Goal: Check status: Check status

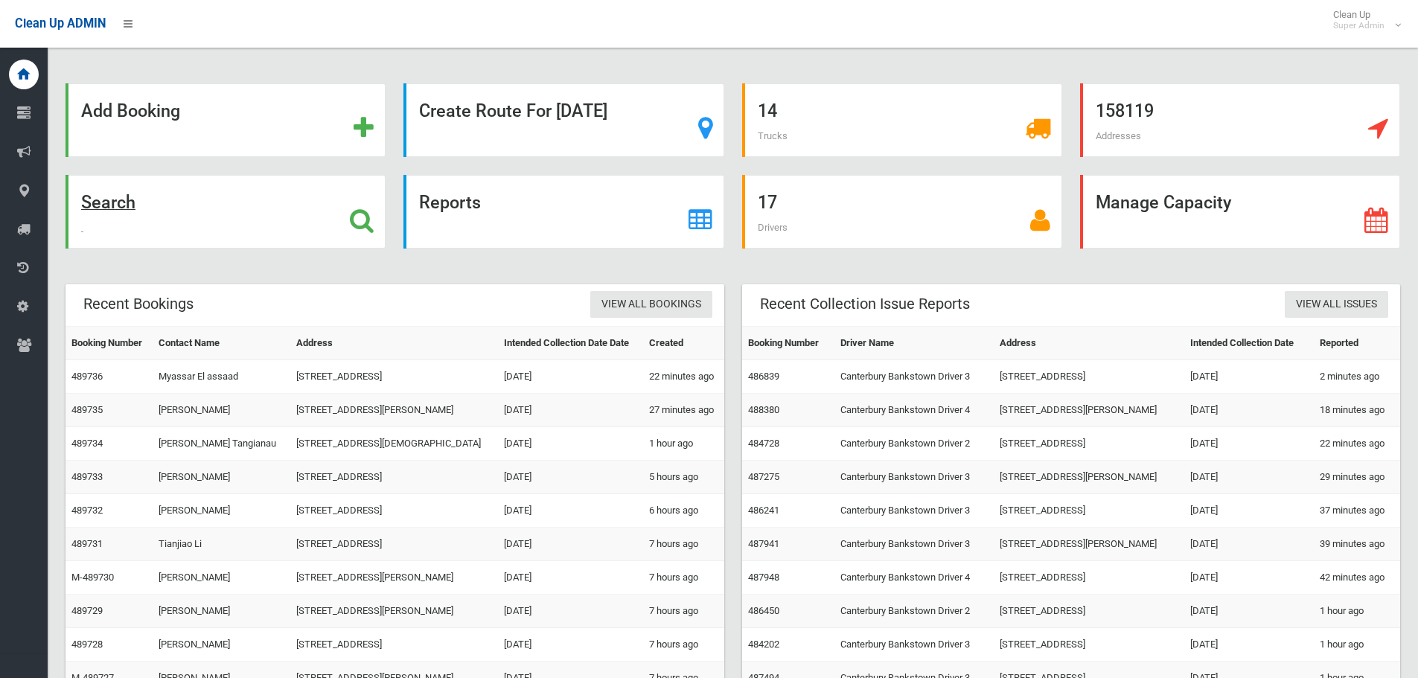
click at [114, 206] on strong "Search" at bounding box center [108, 202] width 54 height 21
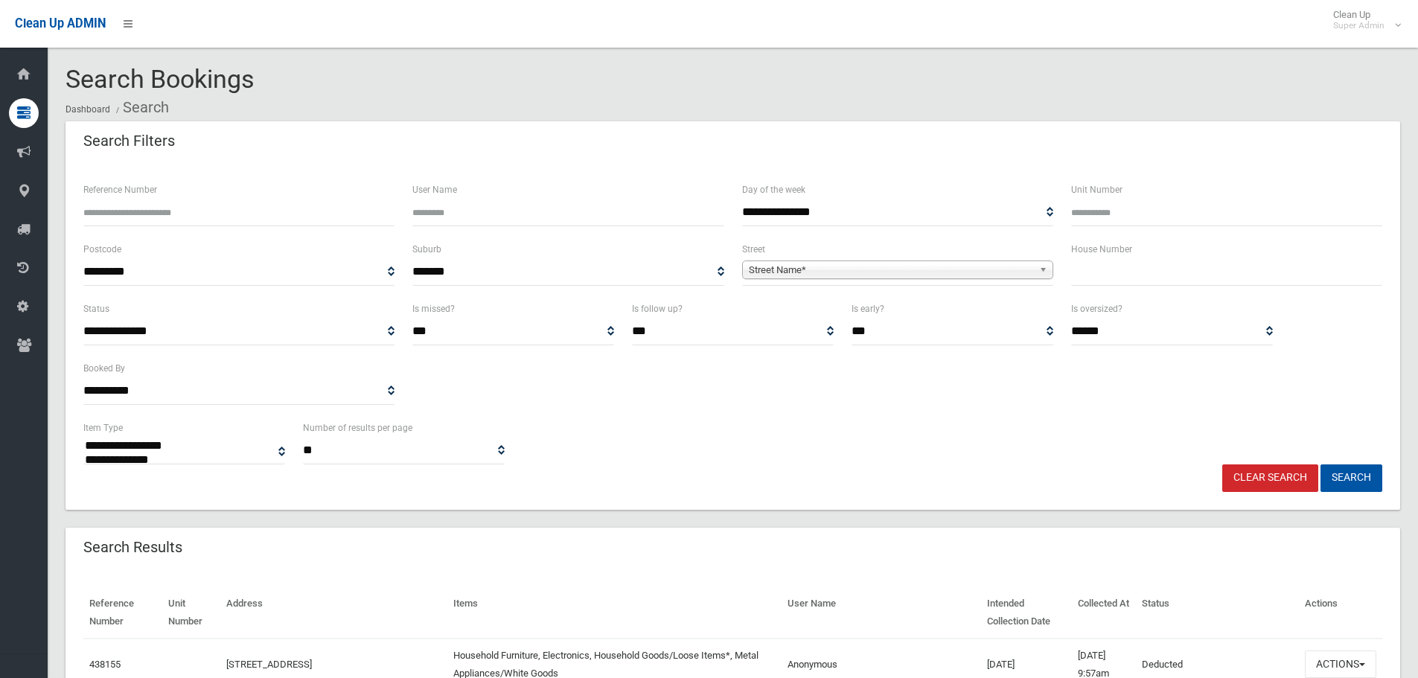
select select
click at [19, 158] on icon at bounding box center [23, 152] width 13 height 30
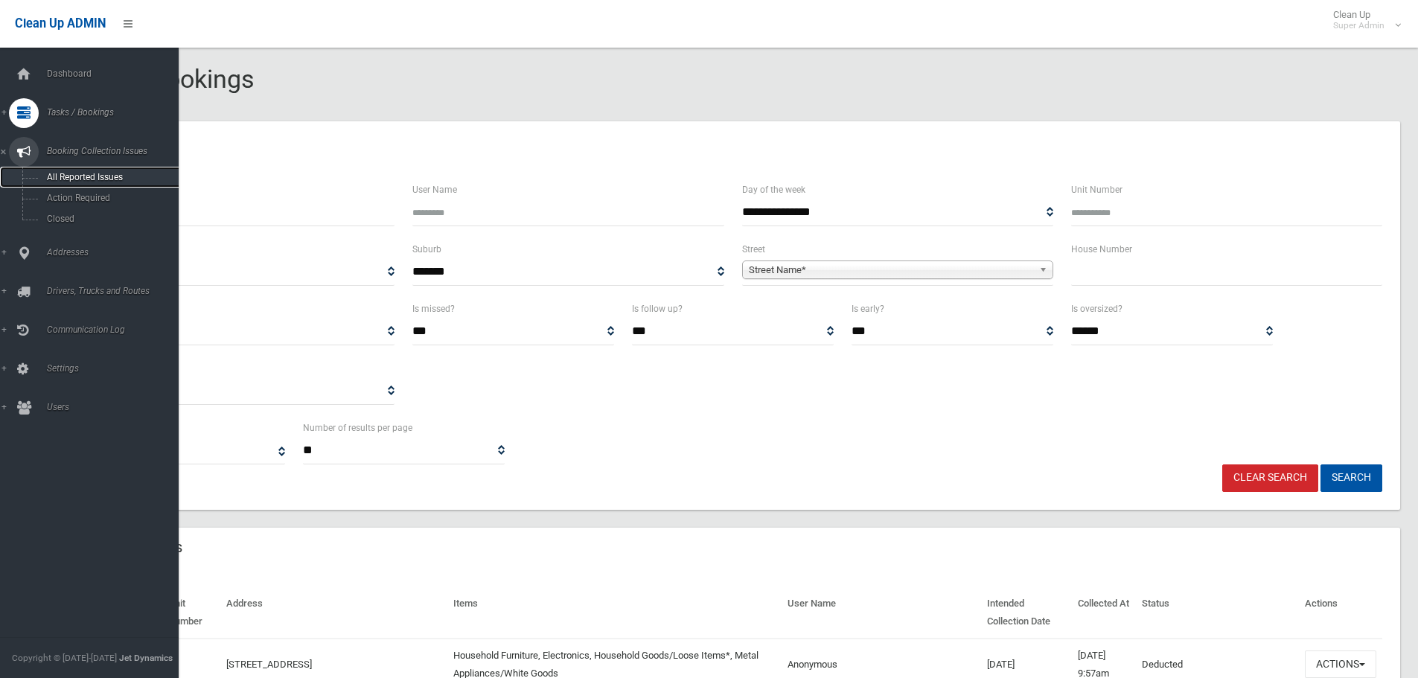
click at [86, 173] on span "All Reported Issues" at bounding box center [109, 177] width 135 height 10
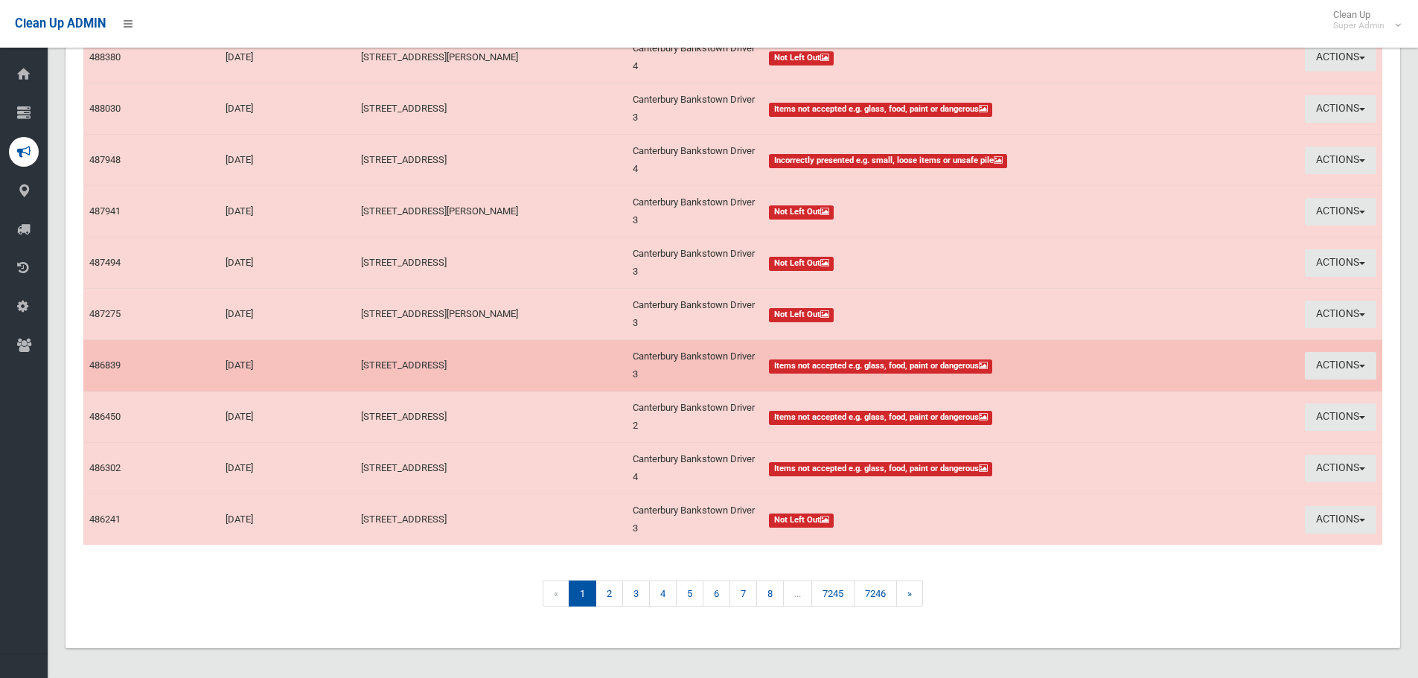
scroll to position [234, 0]
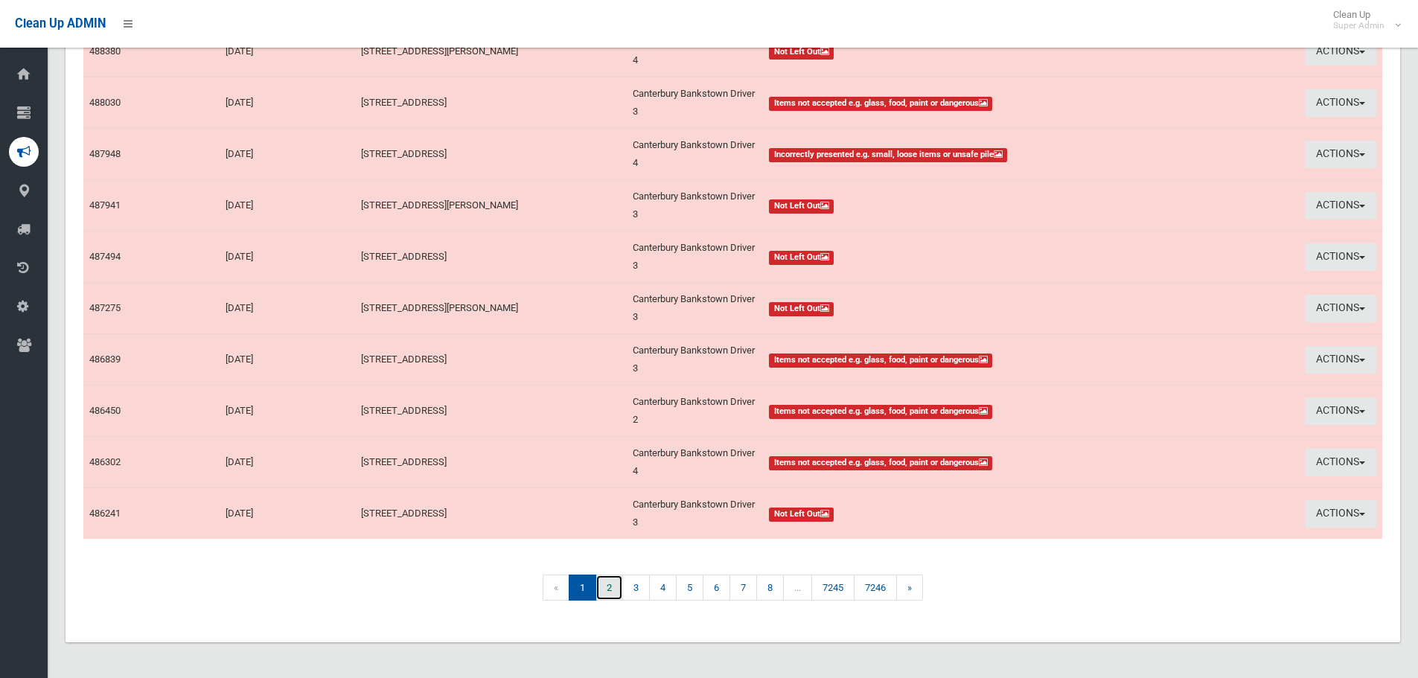
click at [611, 593] on link "2" at bounding box center [610, 588] width 28 height 26
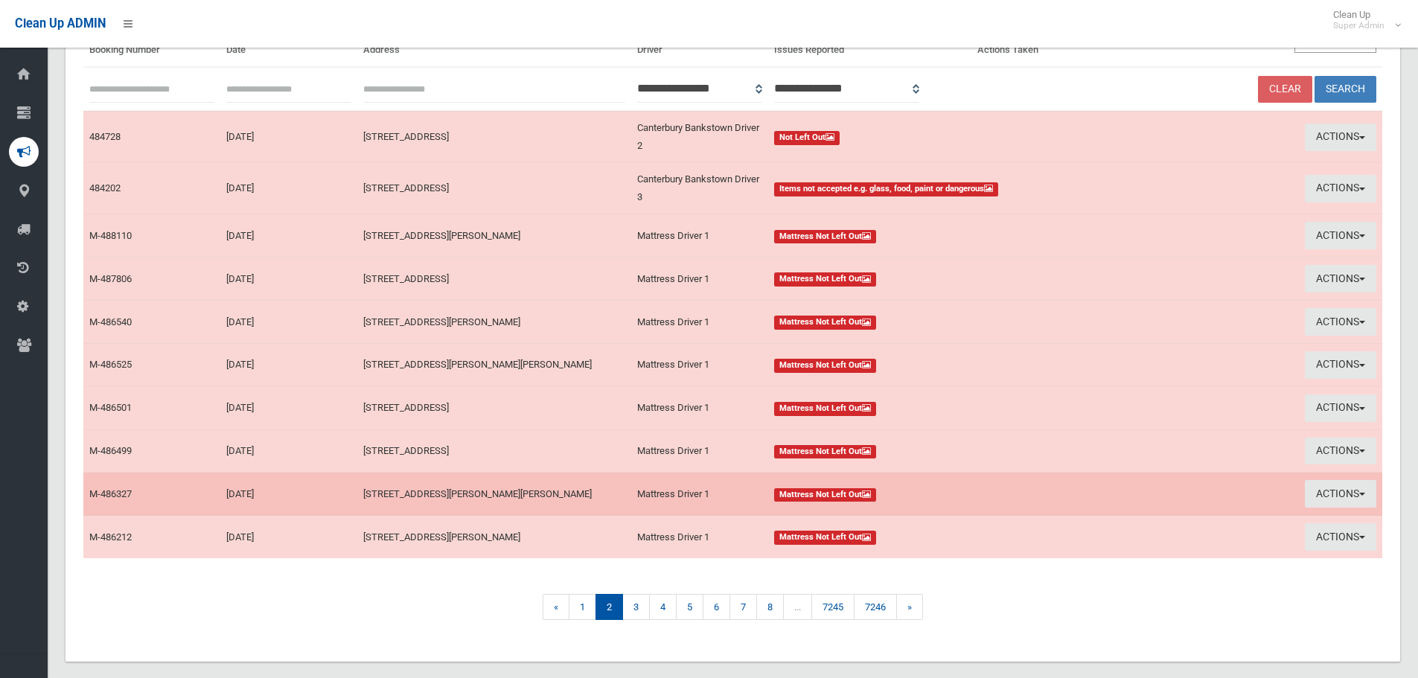
scroll to position [168, 0]
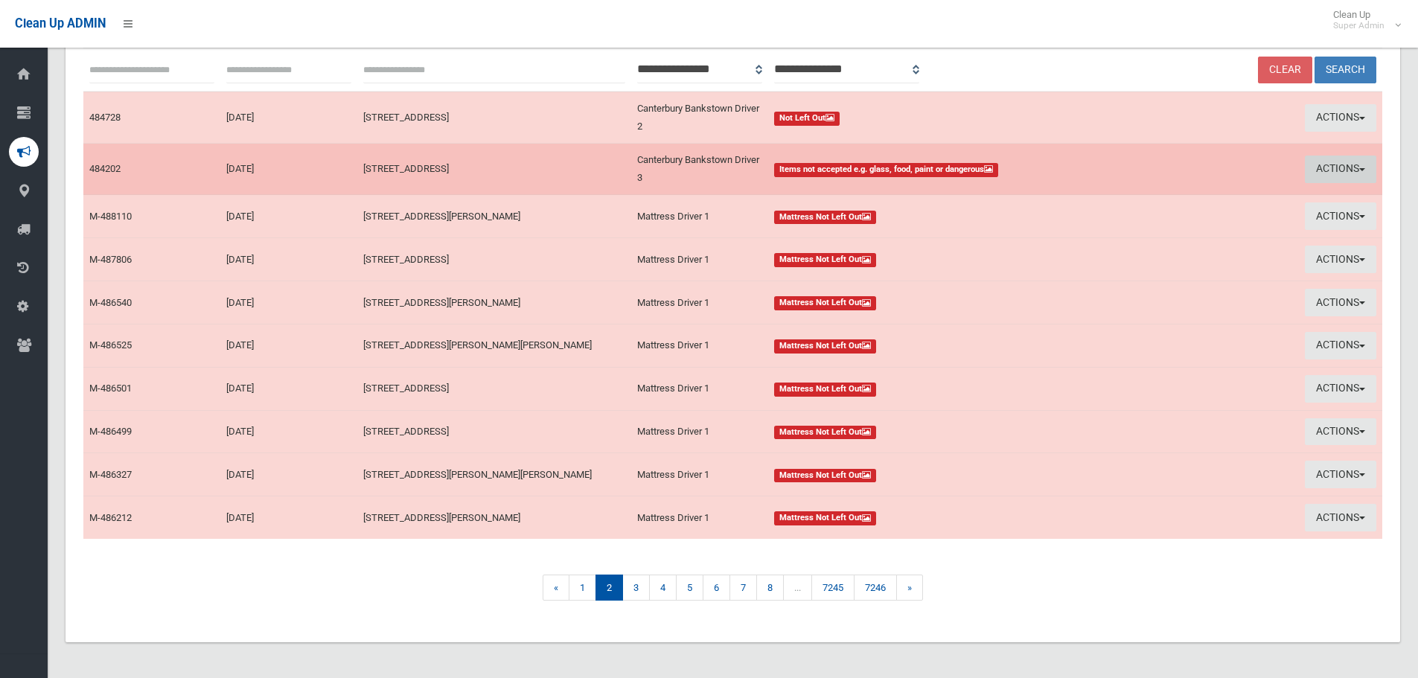
click at [1327, 174] on button "Actions" at bounding box center [1340, 170] width 71 height 28
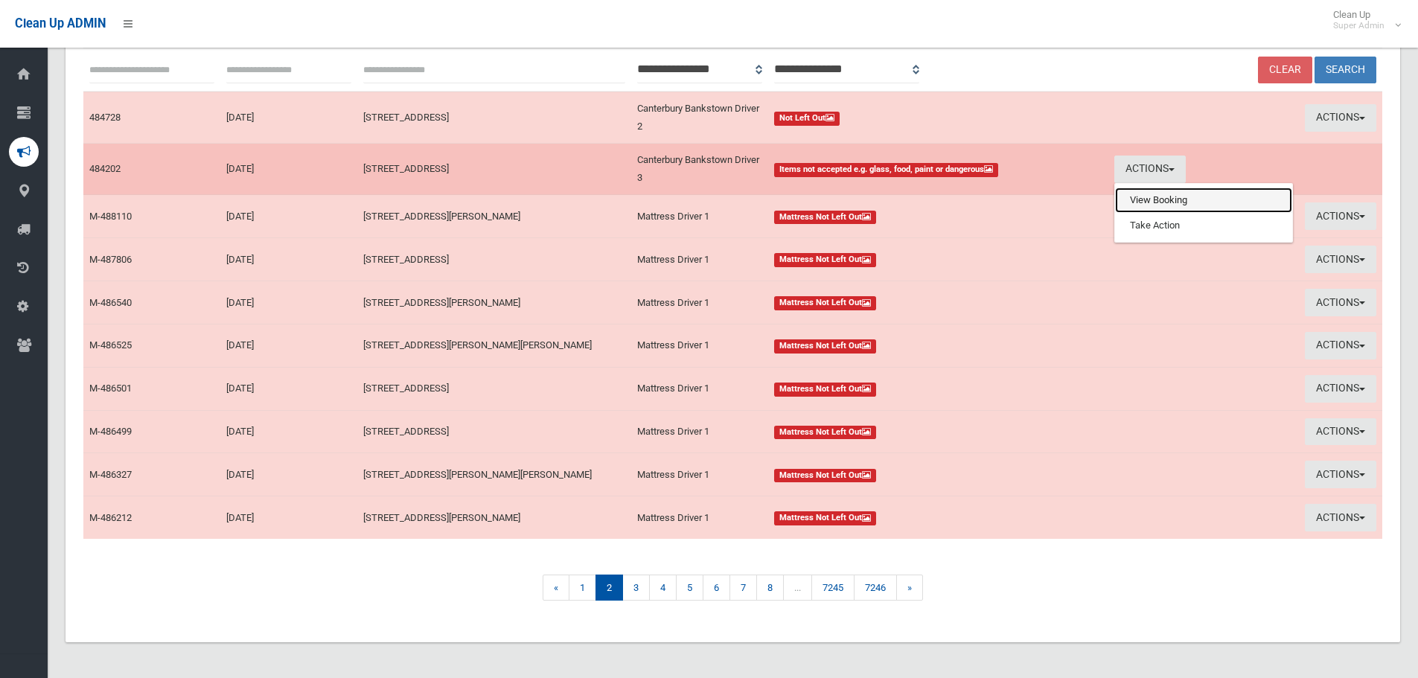
click at [1150, 203] on link "View Booking" at bounding box center [1203, 200] width 177 height 25
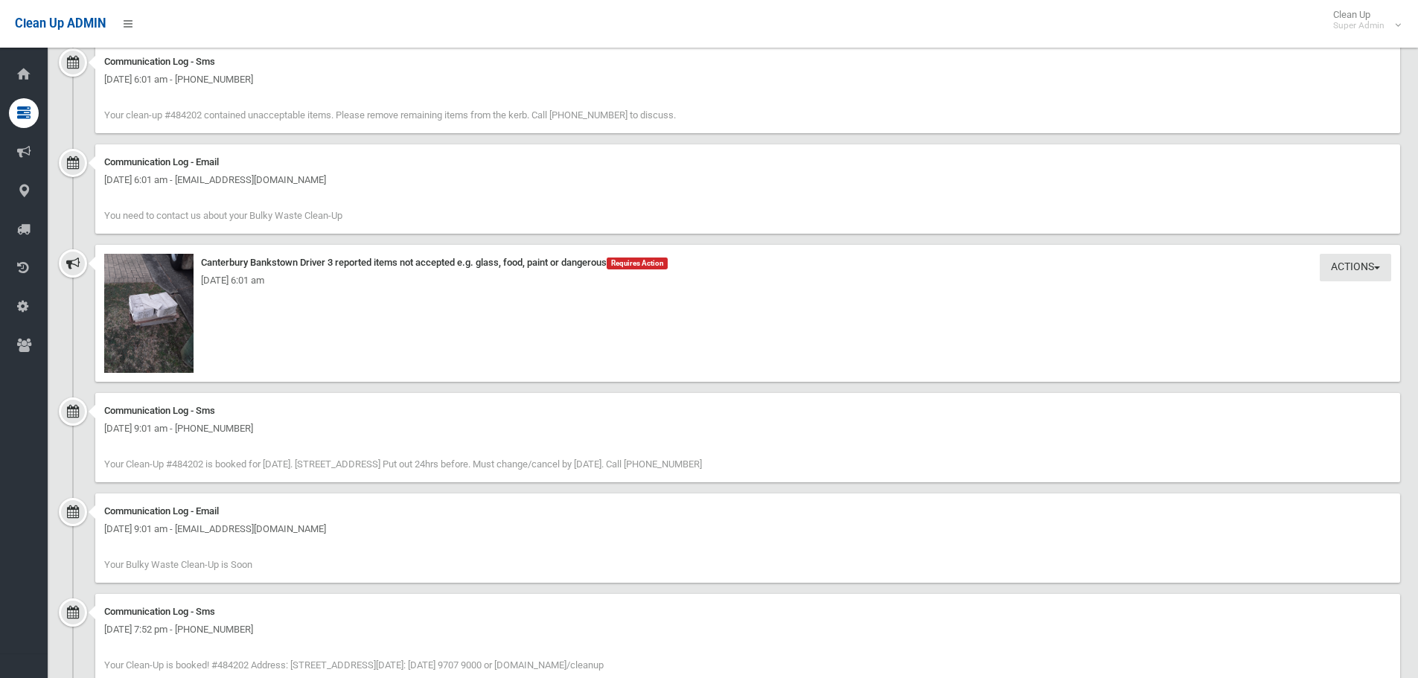
scroll to position [1340, 0]
click at [165, 334] on img at bounding box center [148, 311] width 89 height 119
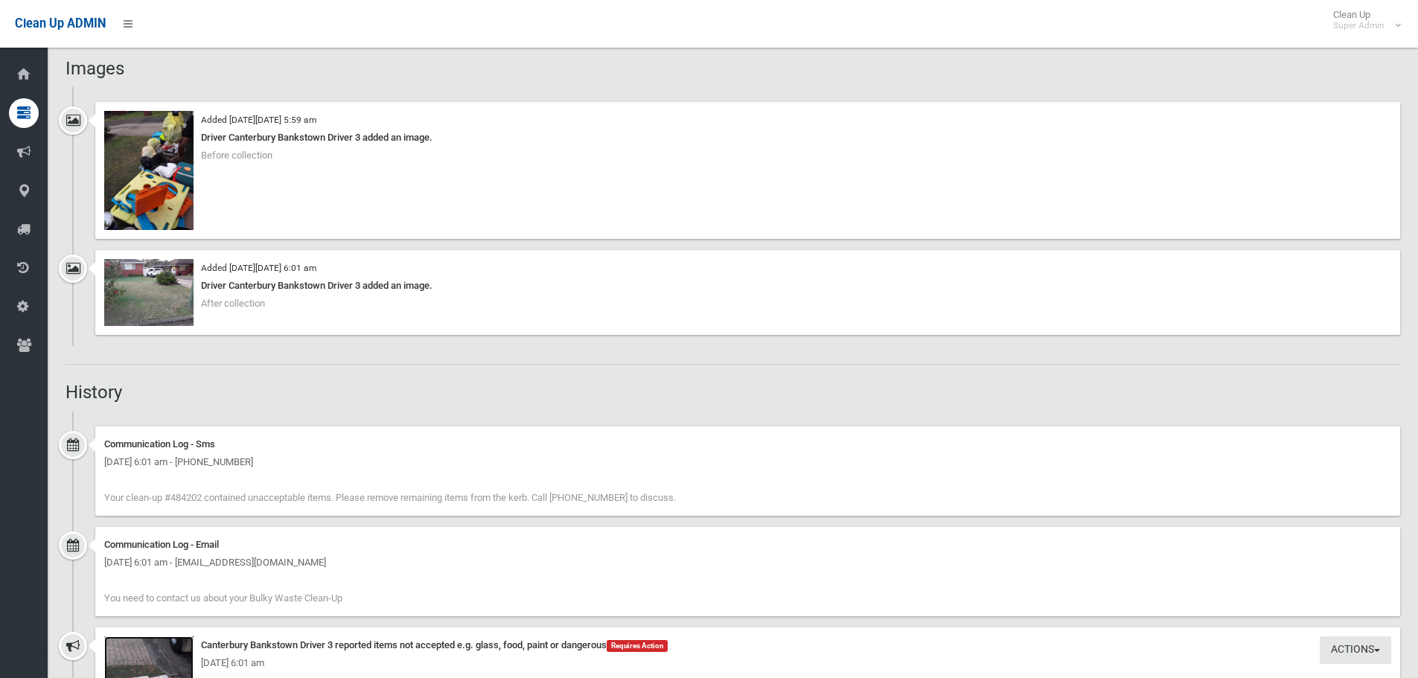
scroll to position [819, 0]
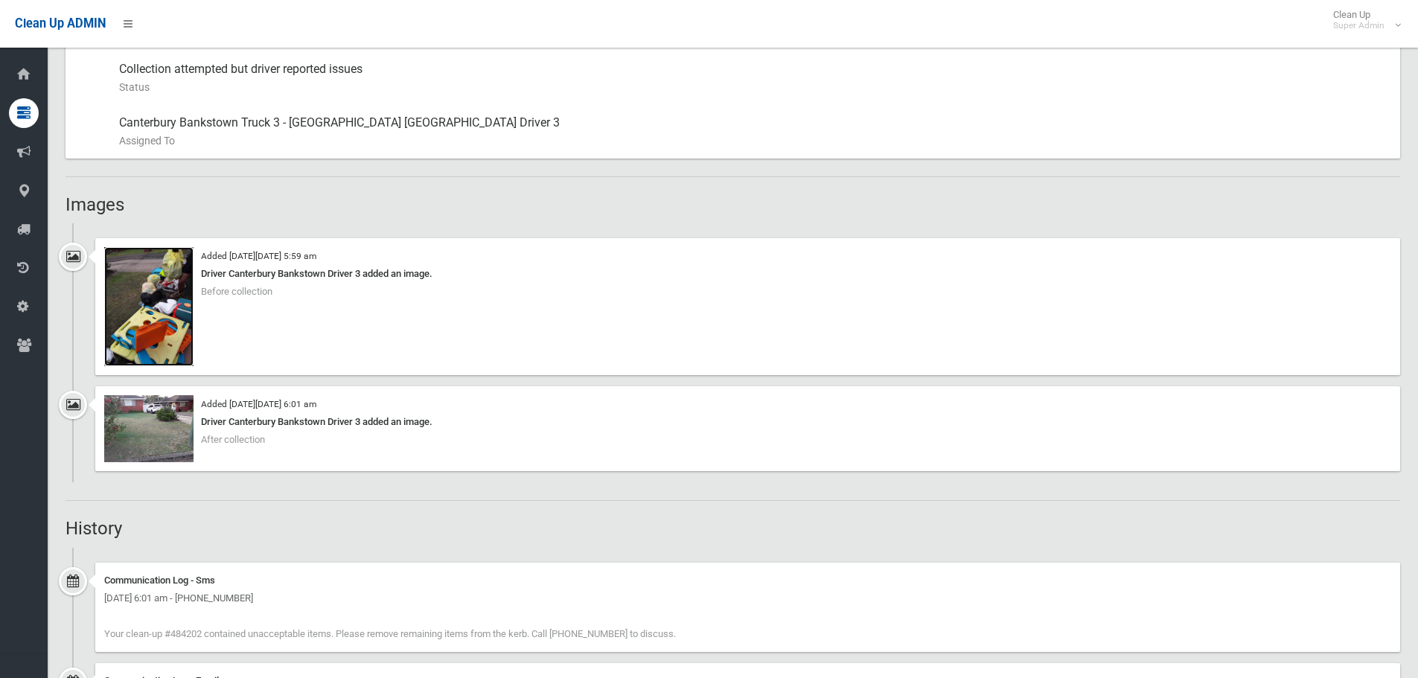
click at [139, 325] on img at bounding box center [148, 306] width 89 height 119
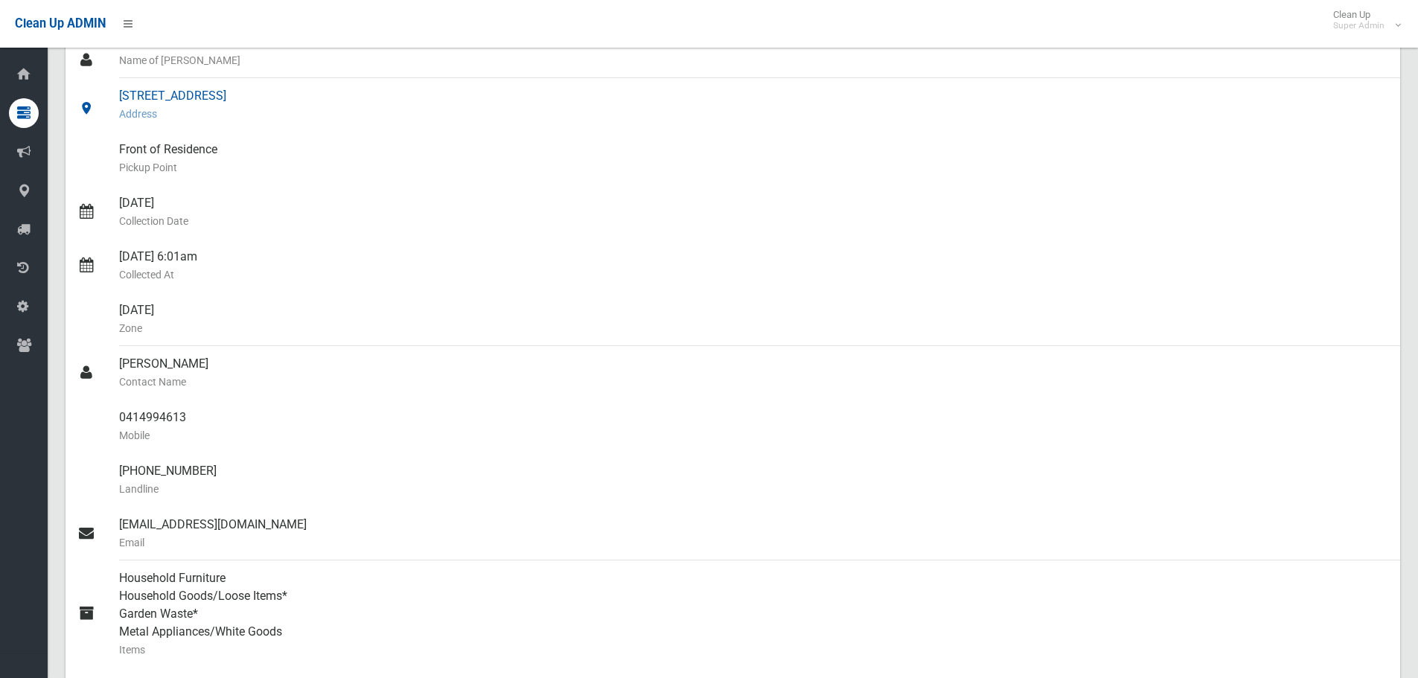
scroll to position [0, 0]
